Goal: Task Accomplishment & Management: Use online tool/utility

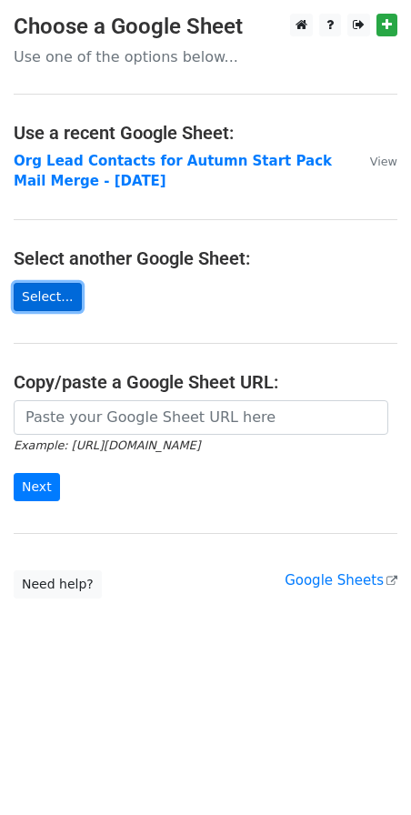
click at [53, 298] on link "Select..." at bounding box center [48, 297] width 68 height 28
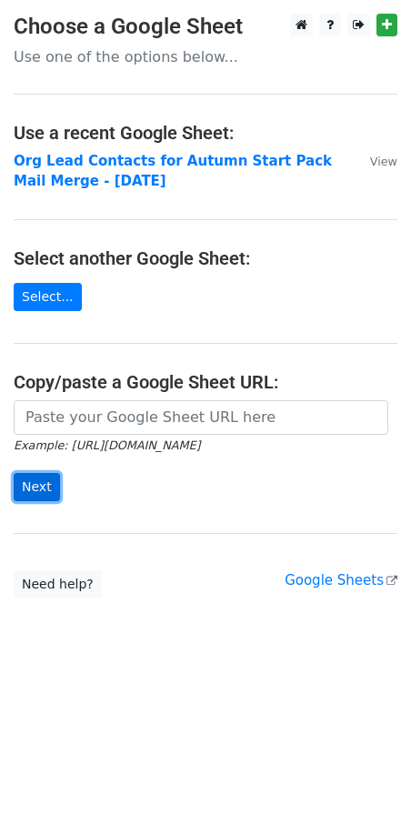
click at [34, 475] on input "Next" at bounding box center [37, 487] width 46 height 28
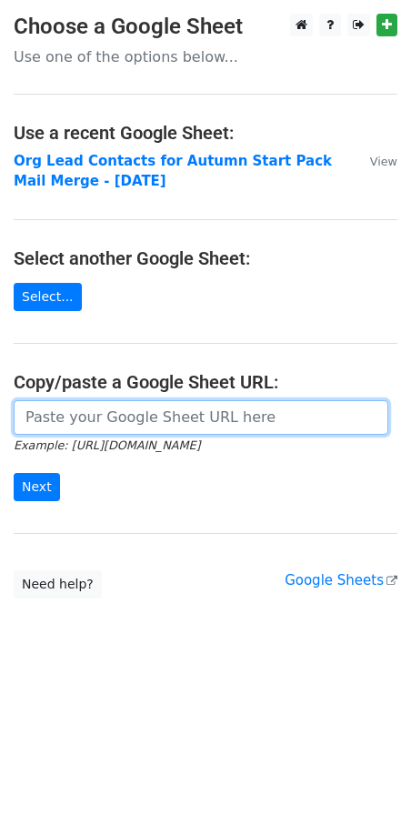
click at [127, 414] on input "url" at bounding box center [201, 417] width 375 height 35
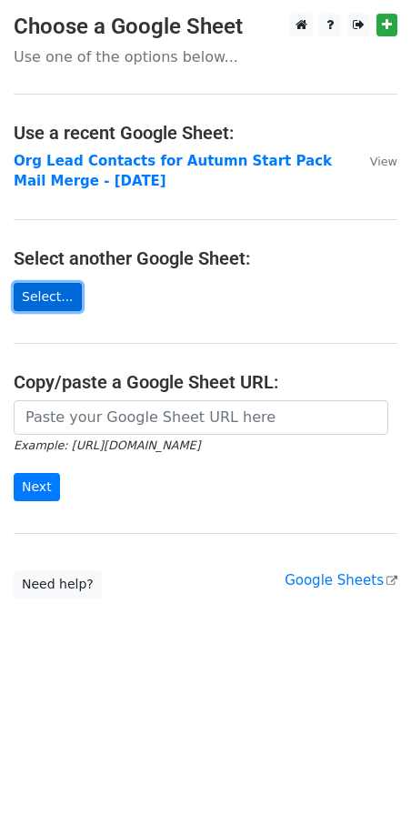
click at [43, 303] on link "Select..." at bounding box center [48, 297] width 68 height 28
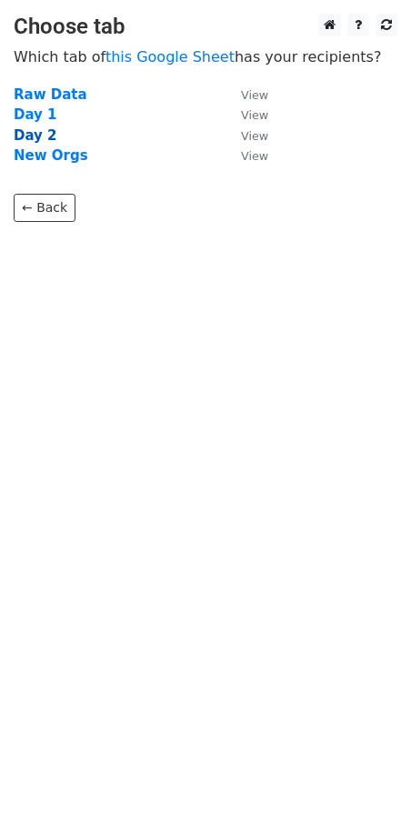
click at [39, 135] on strong "Day 2" at bounding box center [36, 135] width 44 height 16
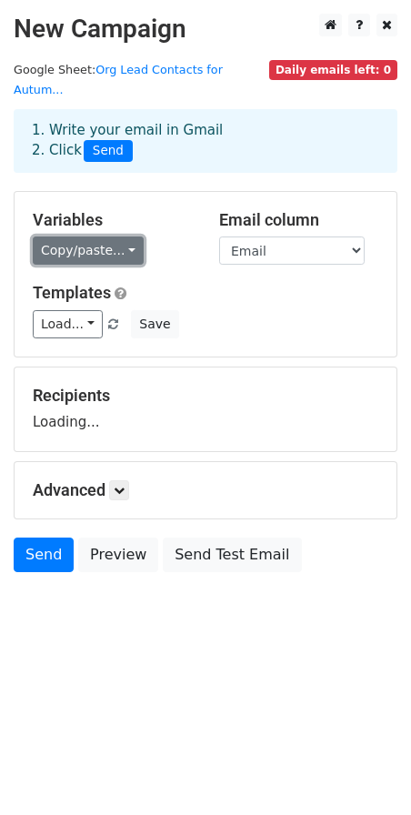
click at [113, 237] on link "Copy/paste..." at bounding box center [88, 251] width 111 height 28
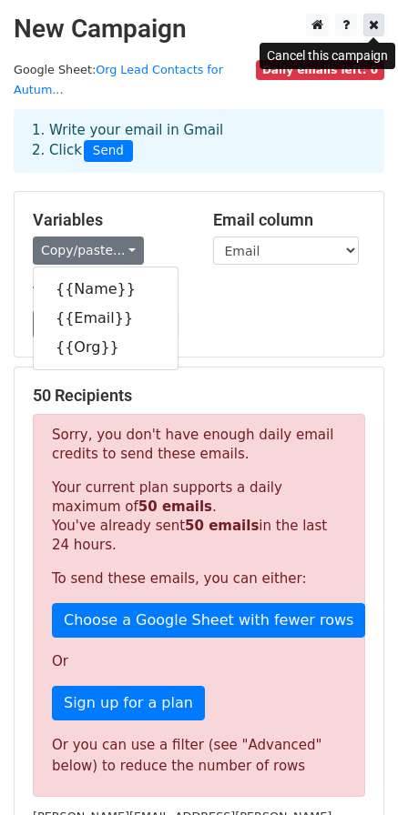
click at [368, 21] on link at bounding box center [373, 25] width 21 height 23
